Goal: Find specific page/section: Find specific page/section

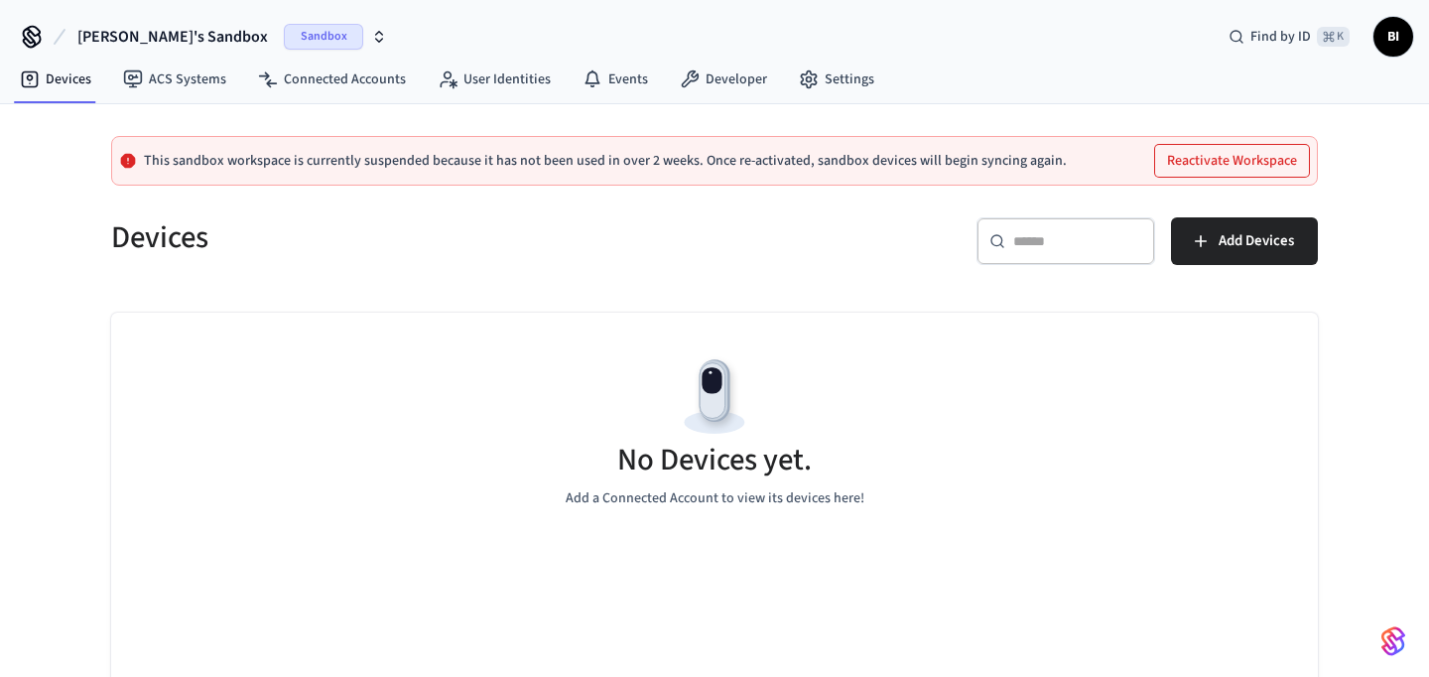
click at [164, 35] on span "[PERSON_NAME]'s Sandbox" at bounding box center [172, 37] width 190 height 24
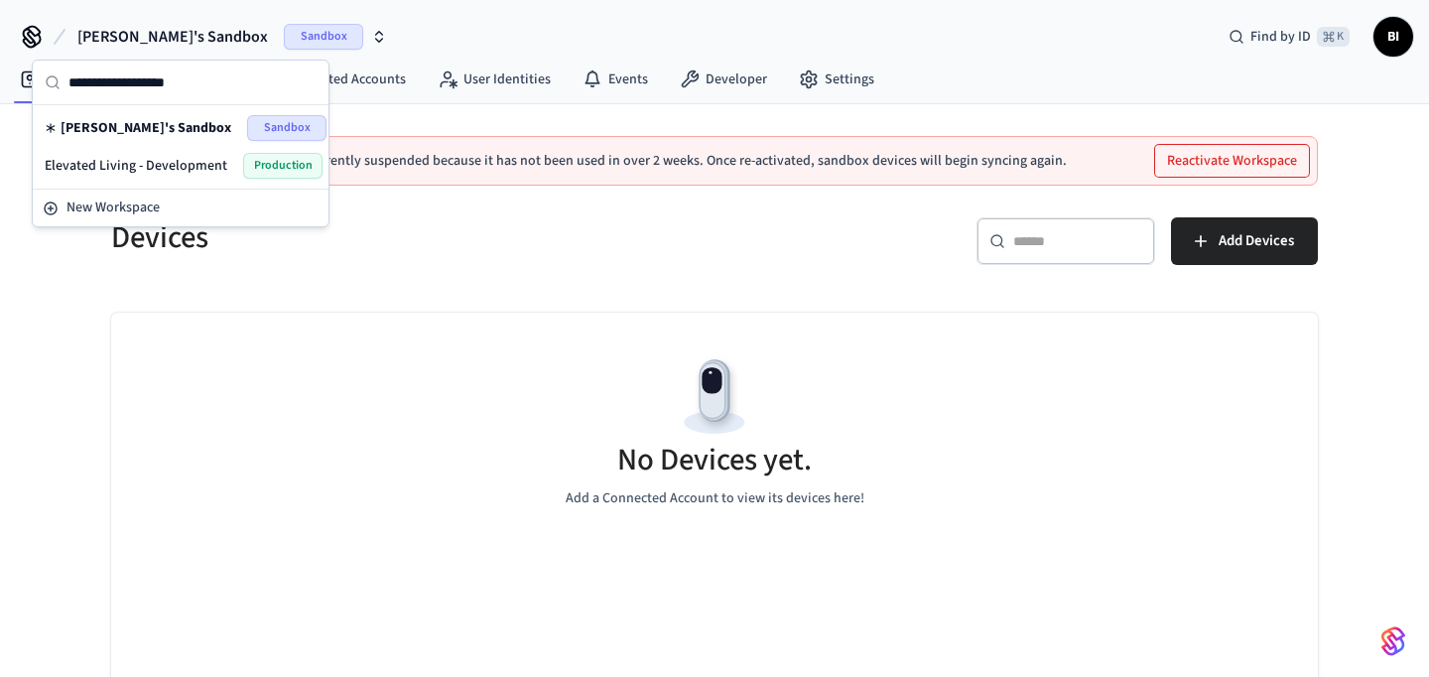
click at [192, 165] on span "Elevated Living - Development" at bounding box center [136, 166] width 183 height 20
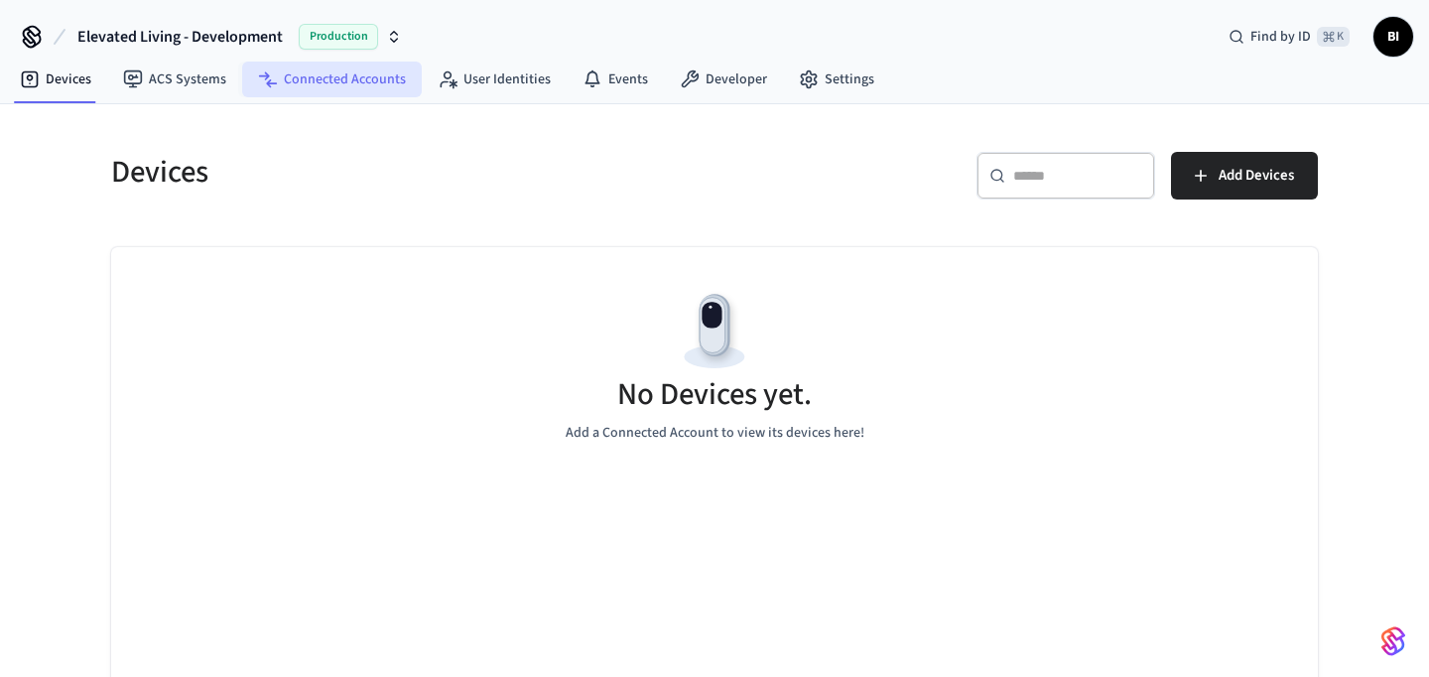
click at [321, 83] on link "Connected Accounts" at bounding box center [332, 80] width 180 height 36
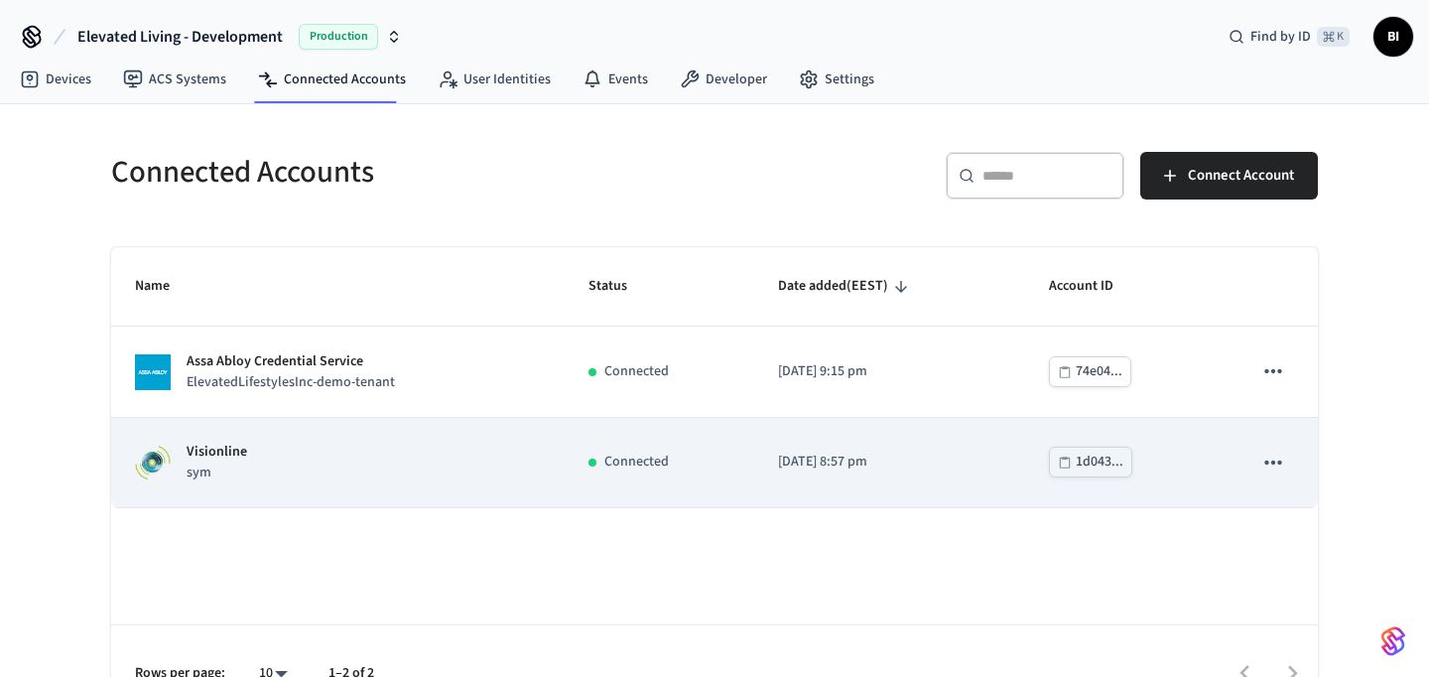
click at [258, 452] on div "Visionline sym" at bounding box center [338, 462] width 406 height 42
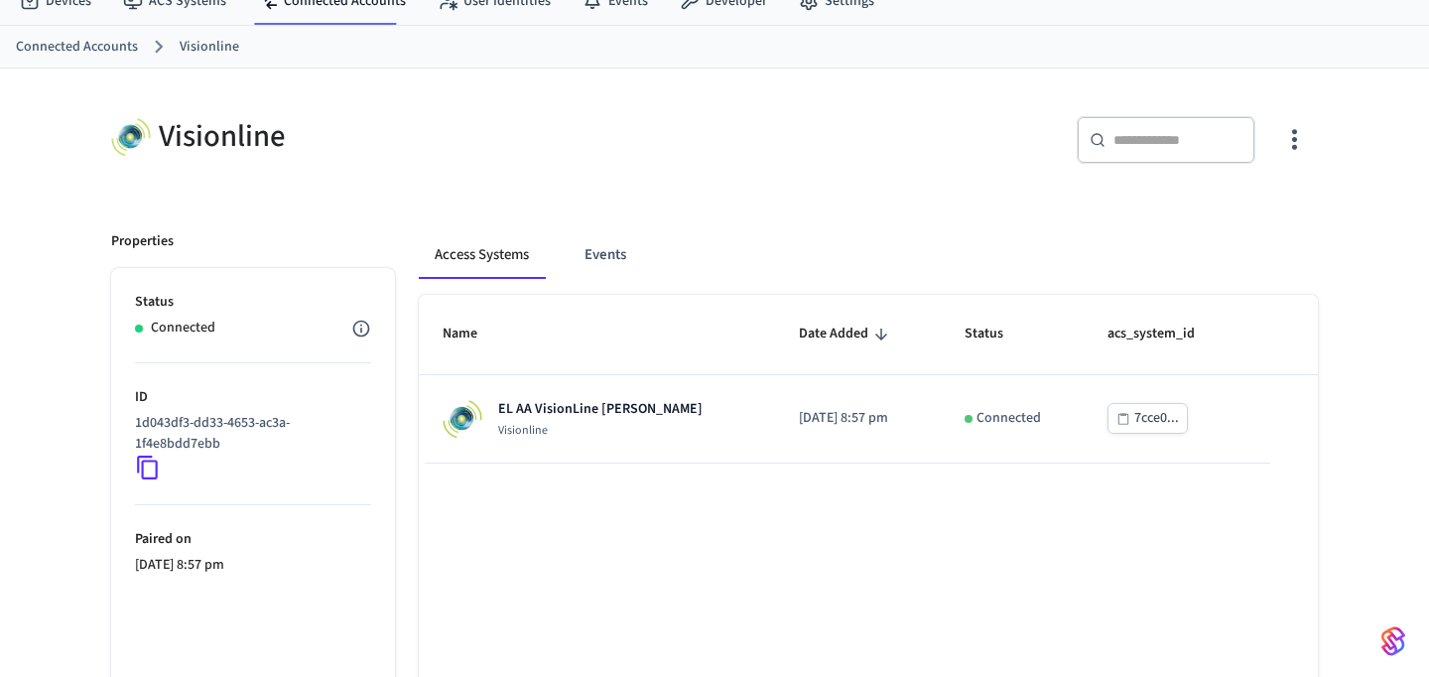
scroll to position [82, 0]
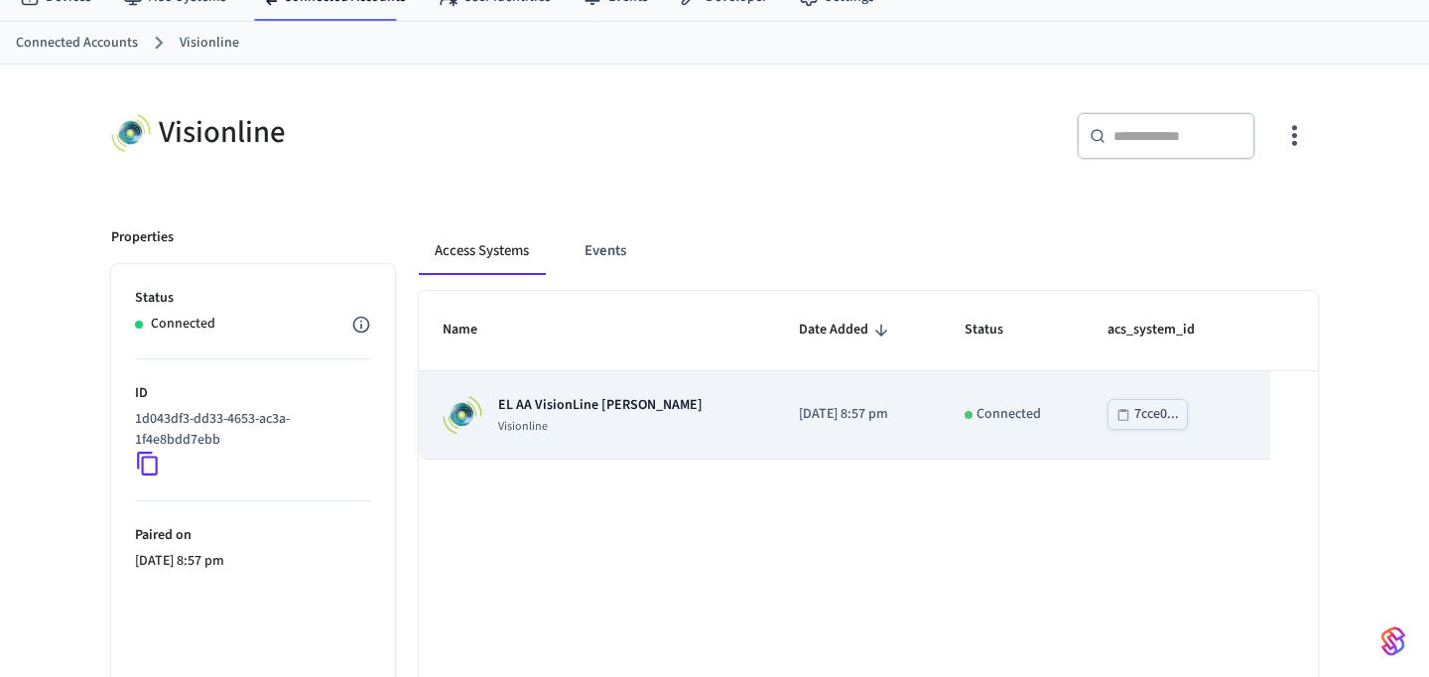
click at [543, 424] on p "Visionline" at bounding box center [600, 427] width 204 height 16
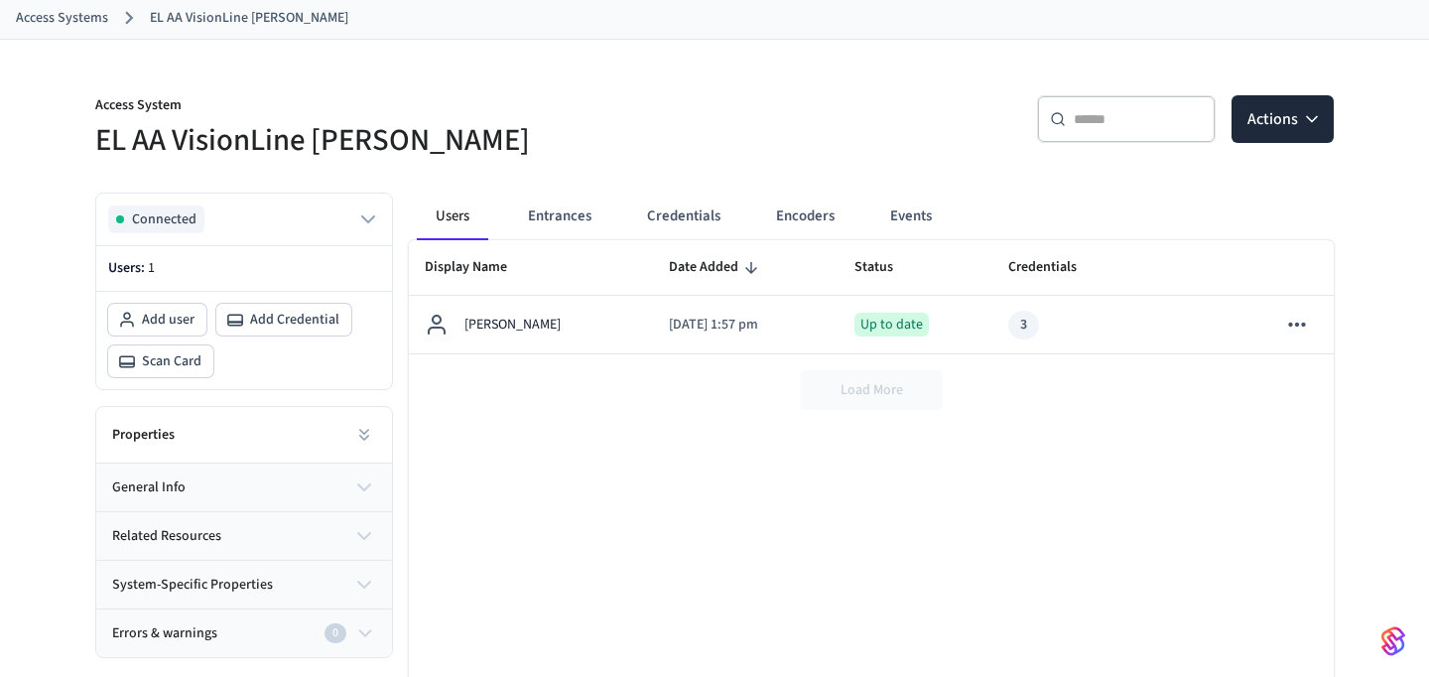
scroll to position [119, 0]
